Goal: Task Accomplishment & Management: Manage account settings

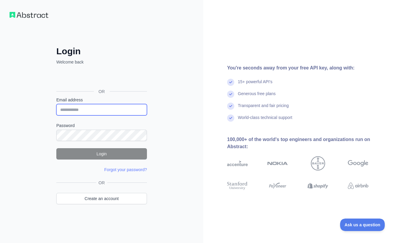
type input "**********"
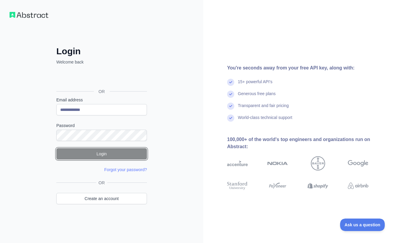
click at [98, 148] on button "Login" at bounding box center [101, 153] width 91 height 11
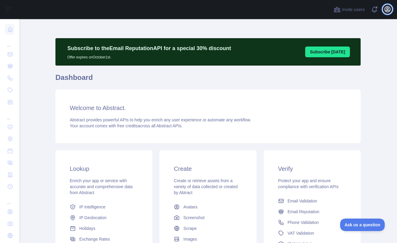
click at [388, 10] on icon "button" at bounding box center [387, 9] width 5 height 5
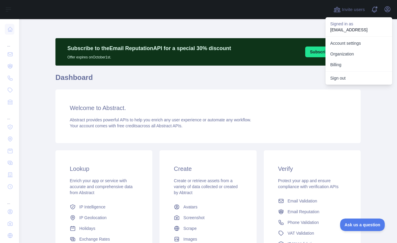
click at [47, 73] on main "Subscribe to the Email Reputation API for a special 30 % discount Offer expires…" at bounding box center [208, 131] width 378 height 224
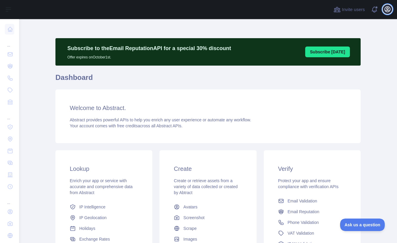
click at [387, 11] on icon "button" at bounding box center [387, 9] width 7 height 7
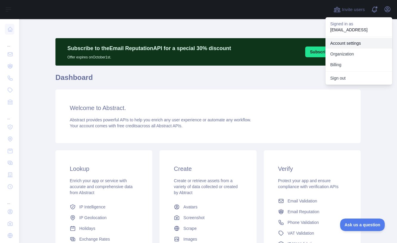
click at [350, 43] on link "Account settings" at bounding box center [358, 43] width 67 height 11
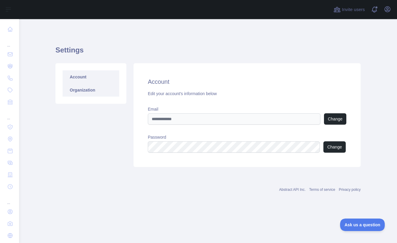
click at [90, 92] on link "Organization" at bounding box center [91, 89] width 57 height 13
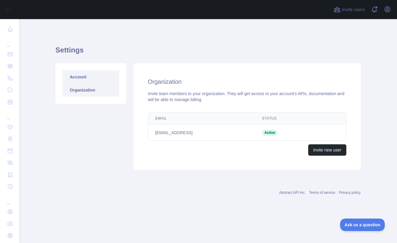
click at [88, 79] on link "Account" at bounding box center [91, 76] width 57 height 13
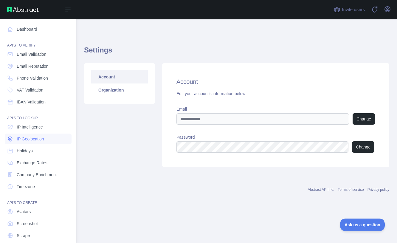
click at [23, 138] on span "IP Geolocation" at bounding box center [30, 139] width 27 height 6
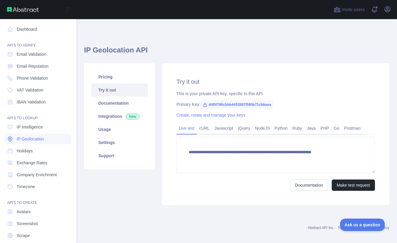
type textarea "**********"
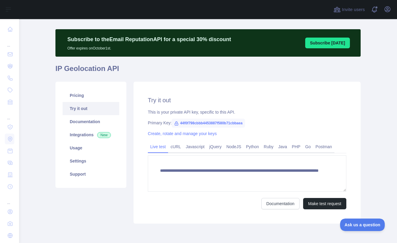
scroll to position [34, 0]
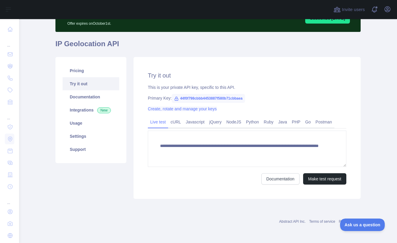
click at [192, 109] on link "Create, rotate and manage your keys" at bounding box center [182, 108] width 69 height 5
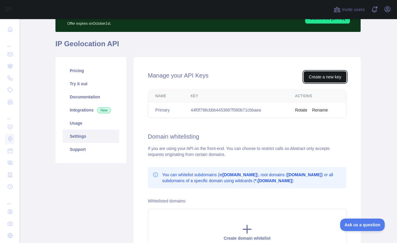
click at [313, 77] on button "Create a new key" at bounding box center [325, 76] width 43 height 11
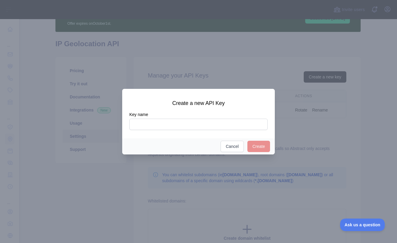
type input "*"
type input "**********"
click at [261, 147] on button "Create" at bounding box center [258, 146] width 23 height 11
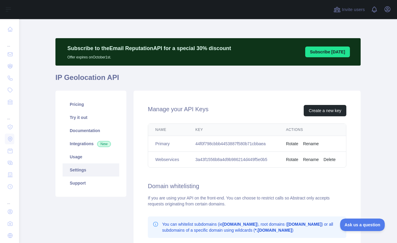
click at [261, 159] on td "3a43f1556b8a4d9b986214d449f5e0b5" at bounding box center [233, 160] width 91 height 16
copy td "3a43f1556b8a4d9b986214d449f5e0b5"
